Goal: Transaction & Acquisition: Purchase product/service

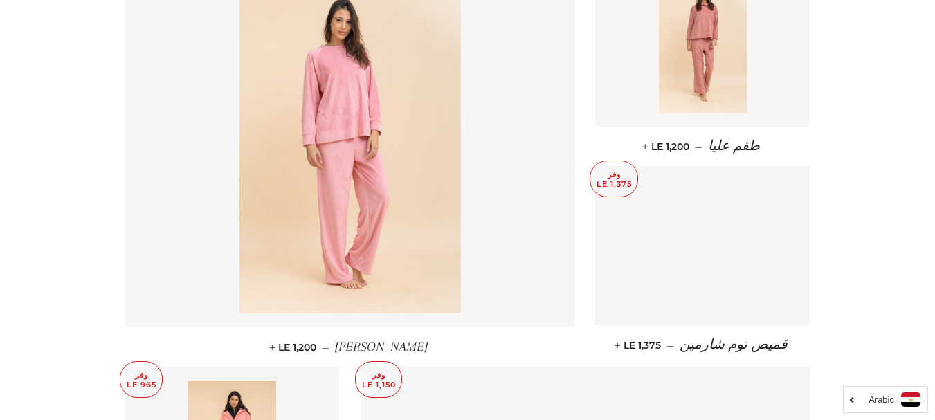
scroll to position [623, 0]
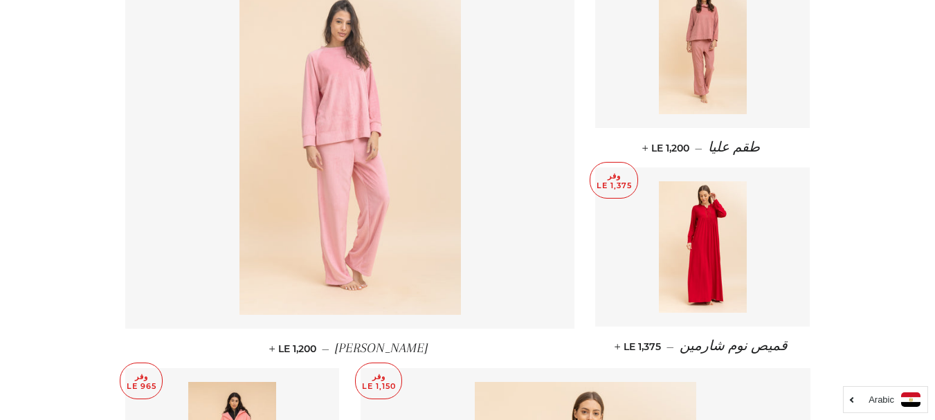
click at [349, 136] on img at bounding box center [349, 149] width 221 height 332
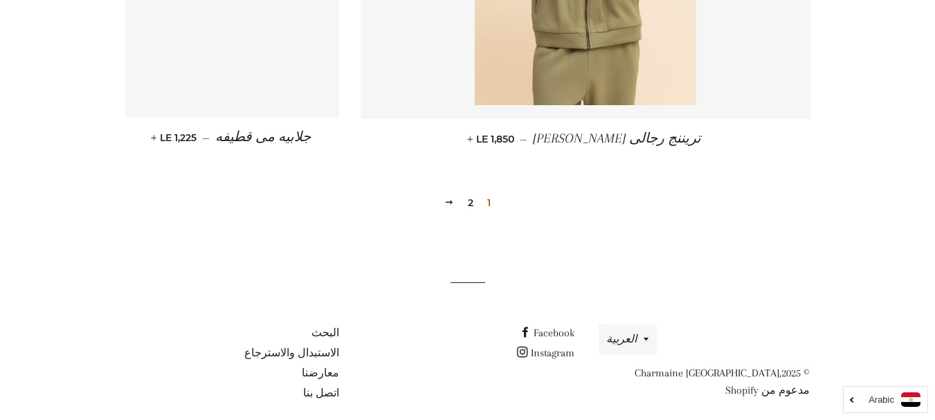
scroll to position [2043, 0]
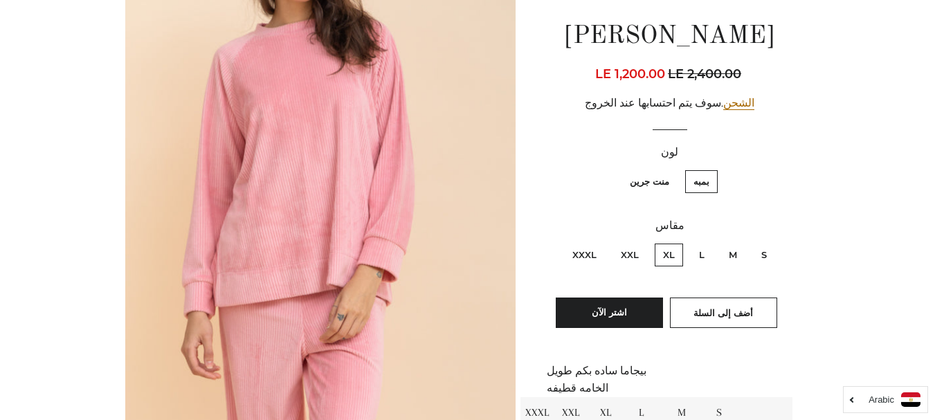
scroll to position [138, 0]
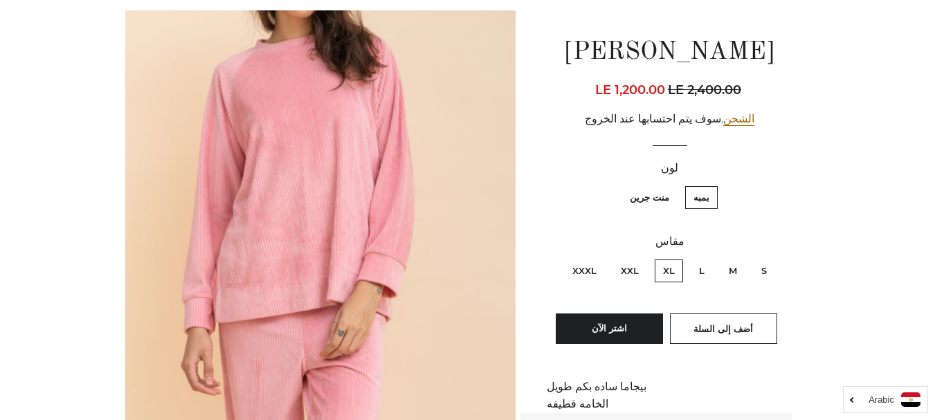
click at [631, 271] on label "XXL" at bounding box center [629, 270] width 35 height 23
click at [642, 258] on input "XXL" at bounding box center [642, 257] width 1 height 1
radio input "true"
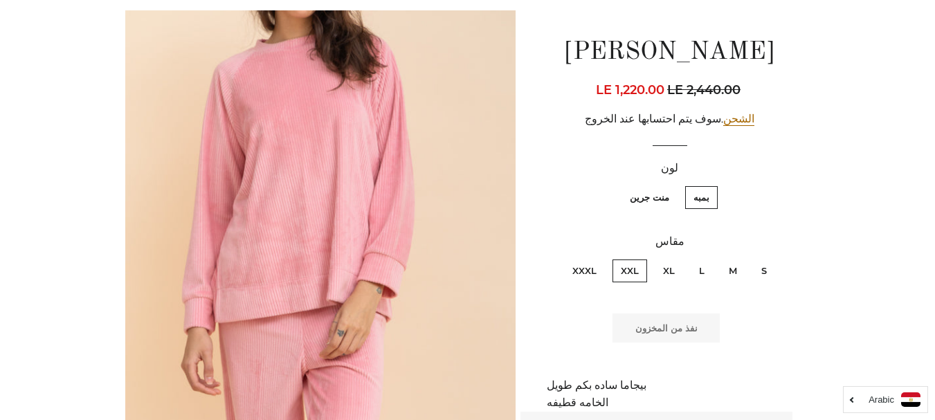
click at [631, 271] on label "XXL" at bounding box center [629, 270] width 35 height 23
click at [642, 258] on input "XXL" at bounding box center [642, 257] width 1 height 1
drag, startPoint x: 737, startPoint y: 89, endPoint x: 674, endPoint y: 92, distance: 63.7
click at [674, 92] on div "السعر العادي LE 2,440.00 السعر بعد الخصم LE 1,220.00 سعر الوحدة / في" at bounding box center [670, 89] width 246 height 19
